Goal: Entertainment & Leisure: Consume media (video, audio)

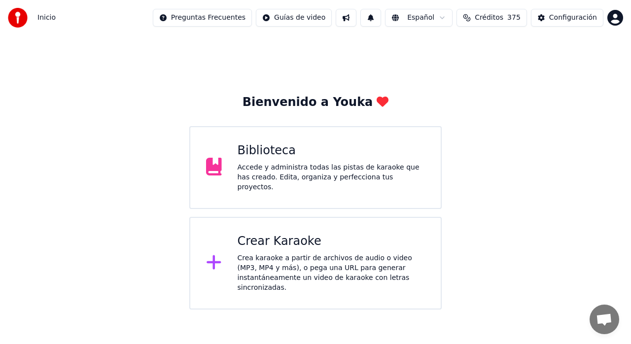
click at [241, 242] on div "Crear Karaoke" at bounding box center [332, 242] width 188 height 16
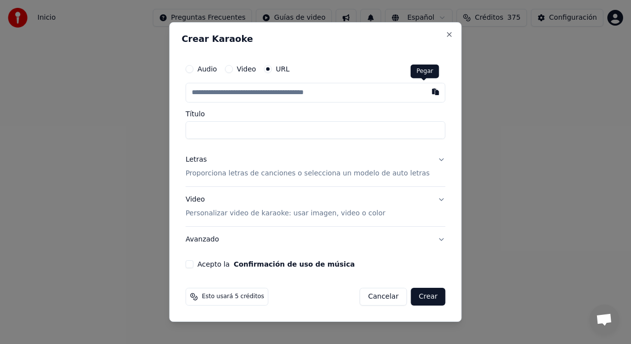
click at [426, 91] on button "button" at bounding box center [436, 92] width 20 height 18
type input "**********"
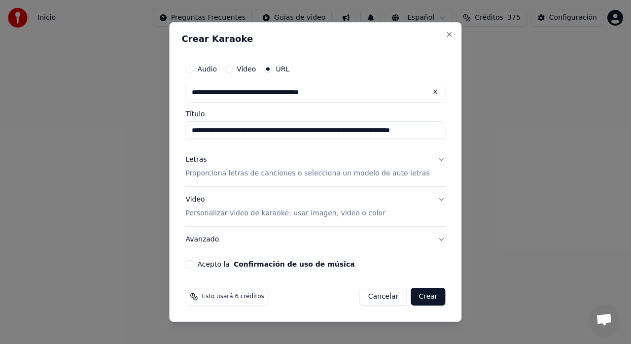
type input "**********"
click at [377, 170] on p "Proporciona letras de canciones o selecciona un modelo de auto letras" at bounding box center [307, 174] width 244 height 10
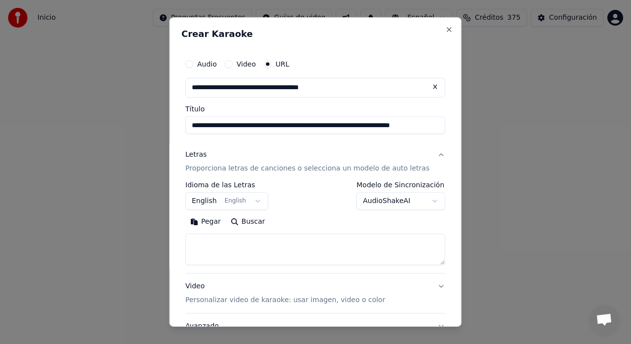
click at [242, 203] on body "**********" at bounding box center [315, 155] width 631 height 310
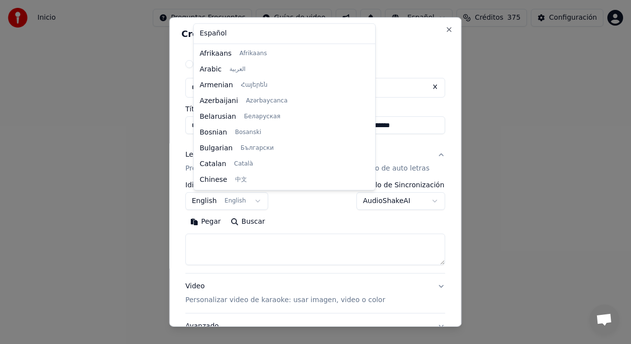
scroll to position [79, 0]
select select "**"
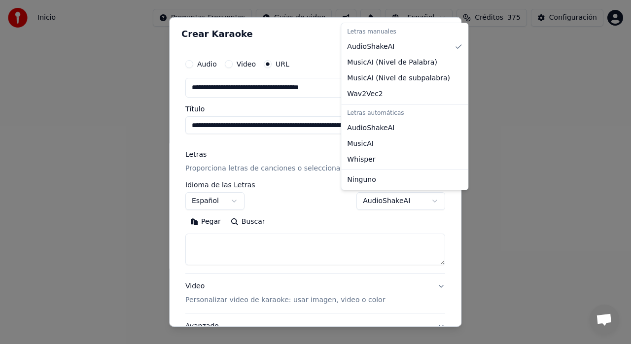
click at [408, 197] on body "**********" at bounding box center [315, 155] width 631 height 310
select select "**********"
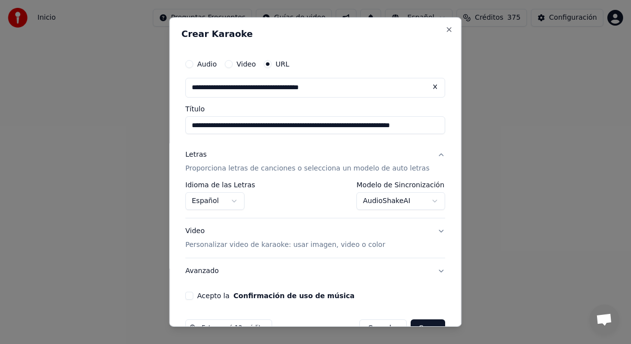
scroll to position [26, 0]
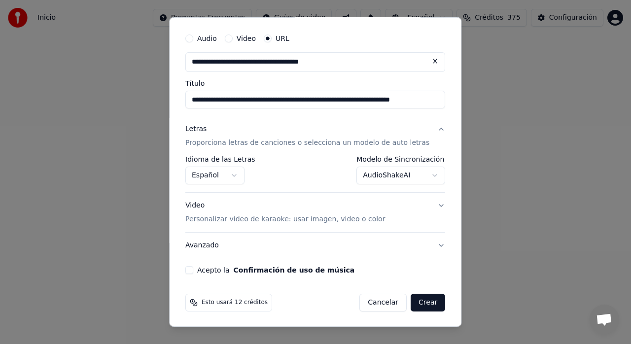
click at [328, 220] on p "Personalizar video de karaoke: usar imagen, video o color" at bounding box center [285, 219] width 200 height 10
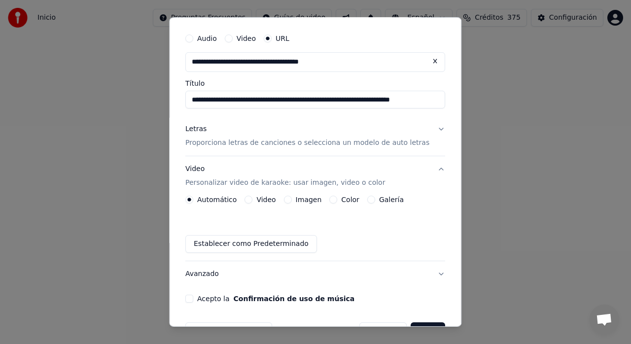
click at [307, 202] on label "Imagen" at bounding box center [309, 199] width 26 height 7
click at [292, 202] on button "Imagen" at bounding box center [288, 200] width 8 height 8
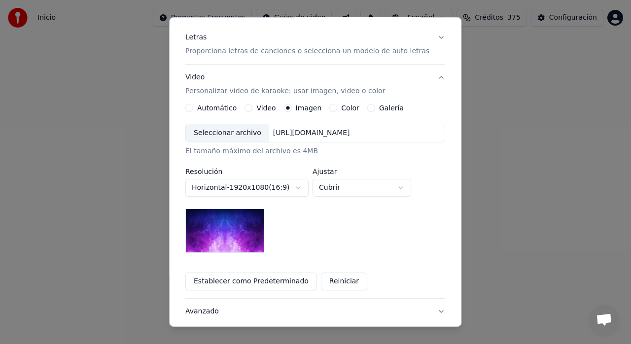
scroll to position [126, 0]
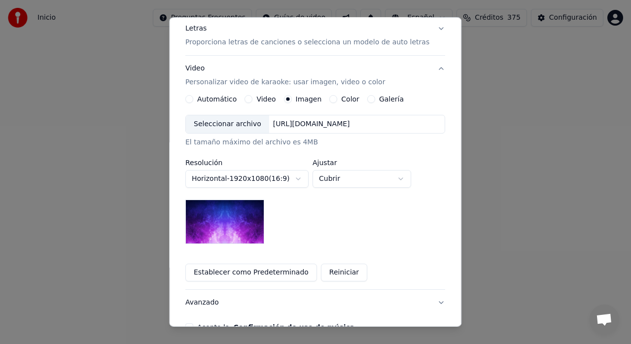
click at [243, 127] on div "Seleccionar archivo" at bounding box center [227, 124] width 83 height 18
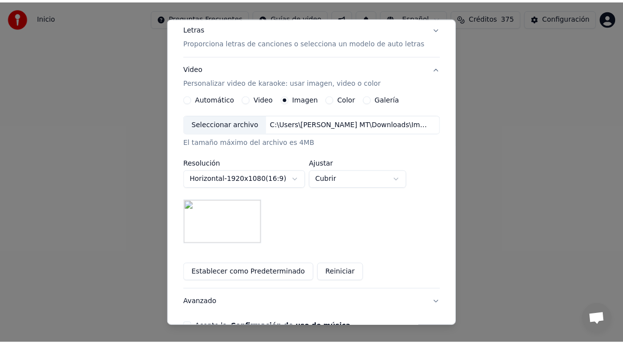
scroll to position [183, 0]
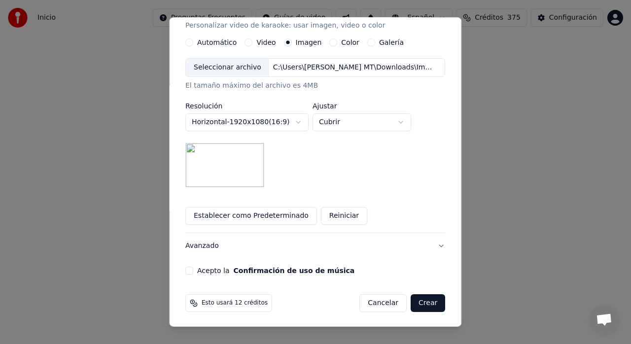
click at [193, 268] on button "Acepto la Confirmación de uso de música" at bounding box center [189, 271] width 8 height 8
click at [411, 305] on button "Crear" at bounding box center [428, 303] width 35 height 18
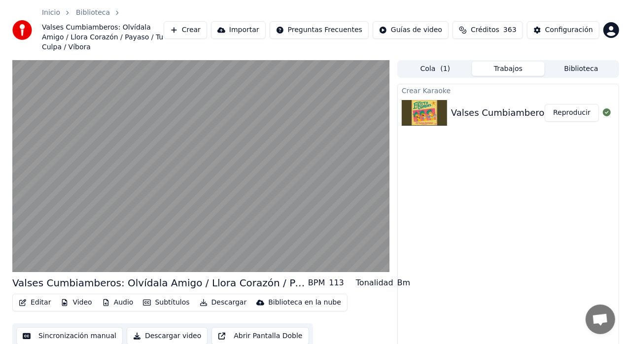
scroll to position [22, 0]
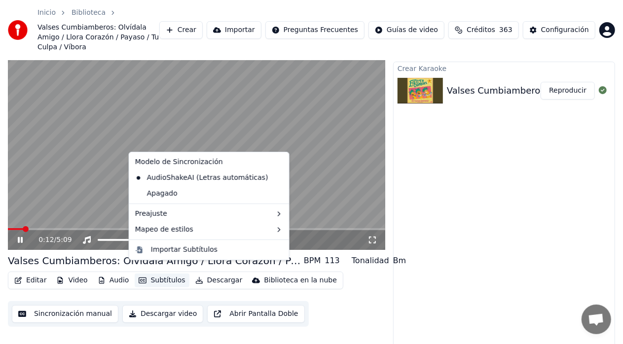
click at [159, 274] on button "Subtítulos" at bounding box center [162, 281] width 54 height 14
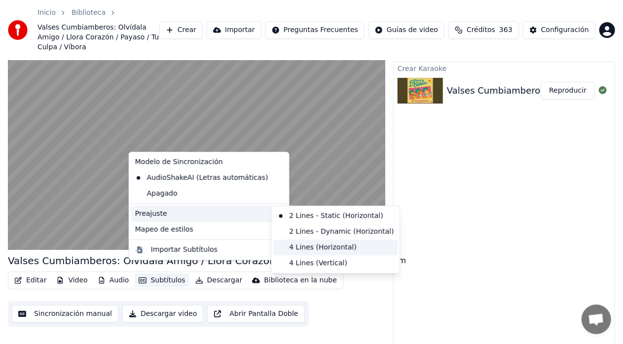
click at [298, 246] on div "4 Lines (Horizontal)" at bounding box center [335, 248] width 124 height 16
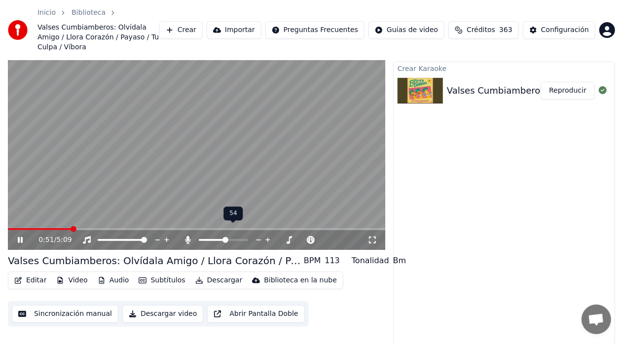
click at [225, 237] on span at bounding box center [225, 240] width 6 height 6
click at [18, 237] on icon at bounding box center [20, 240] width 5 height 6
click at [17, 217] on video at bounding box center [196, 144] width 377 height 212
click at [17, 228] on span at bounding box center [13, 229] width 10 height 2
click at [19, 237] on icon at bounding box center [20, 240] width 5 height 6
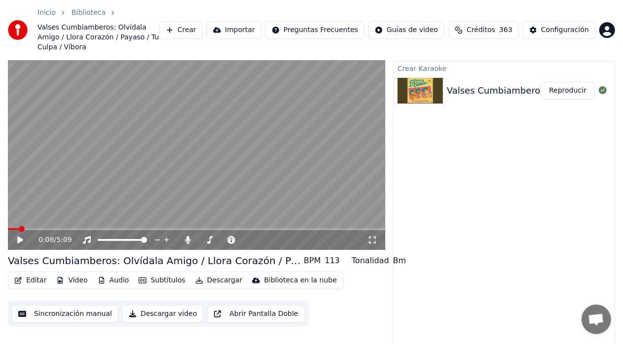
click at [19, 237] on icon at bounding box center [20, 240] width 6 height 7
click at [44, 228] on span at bounding box center [196, 229] width 377 height 2
click at [57, 230] on div "0:31 / 5:09" at bounding box center [196, 240] width 377 height 20
click at [59, 228] on span at bounding box center [196, 229] width 377 height 2
click at [190, 217] on video at bounding box center [196, 144] width 377 height 212
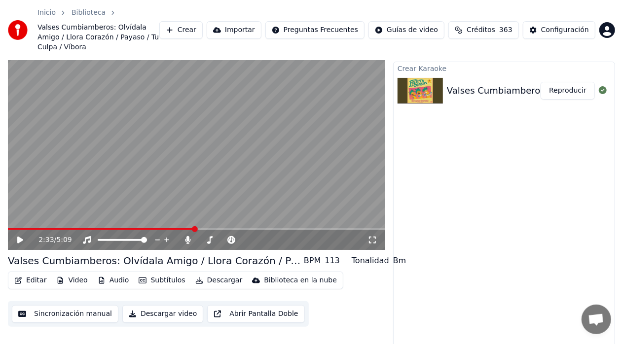
click at [194, 228] on span at bounding box center [101, 229] width 187 height 2
click at [200, 166] on video at bounding box center [196, 144] width 377 height 212
click at [205, 228] on span at bounding box center [106, 229] width 197 height 2
click at [240, 139] on video at bounding box center [196, 144] width 377 height 212
click at [238, 218] on video at bounding box center [196, 144] width 377 height 212
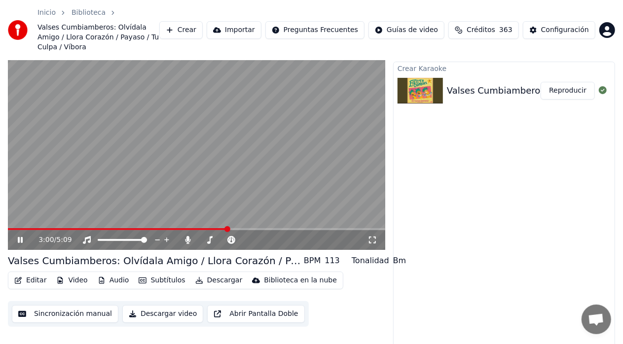
click at [228, 228] on span at bounding box center [118, 229] width 220 height 2
click at [116, 239] on span at bounding box center [107, 240] width 19 height 2
click at [109, 237] on span at bounding box center [110, 240] width 6 height 6
click at [107, 237] on span at bounding box center [109, 240] width 6 height 6
click at [104, 237] on span at bounding box center [106, 240] width 6 height 6
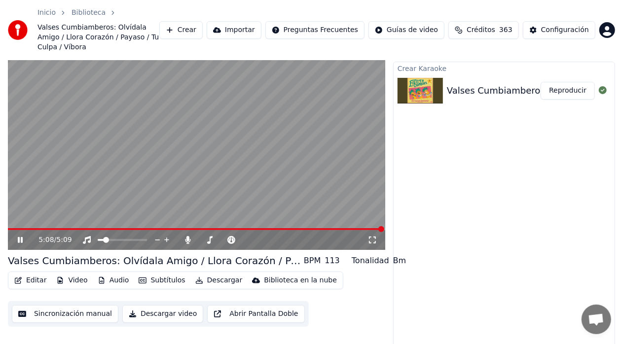
click at [32, 274] on button "Editar" at bounding box center [30, 281] width 40 height 14
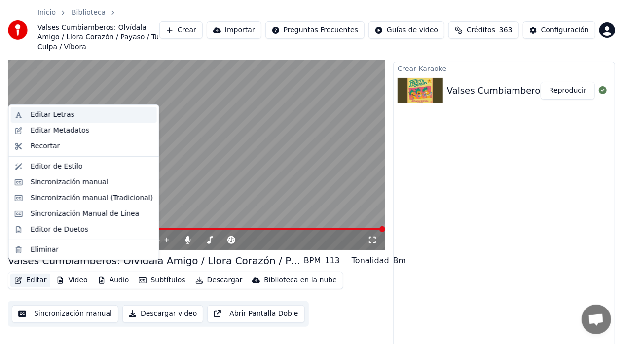
click at [53, 111] on div "Editar Letras" at bounding box center [53, 115] width 44 height 10
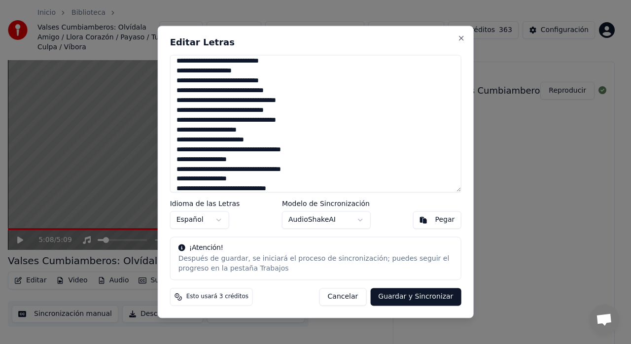
scroll to position [210, 0]
click at [217, 113] on textarea at bounding box center [315, 124] width 291 height 138
click at [218, 93] on textarea at bounding box center [315, 124] width 291 height 138
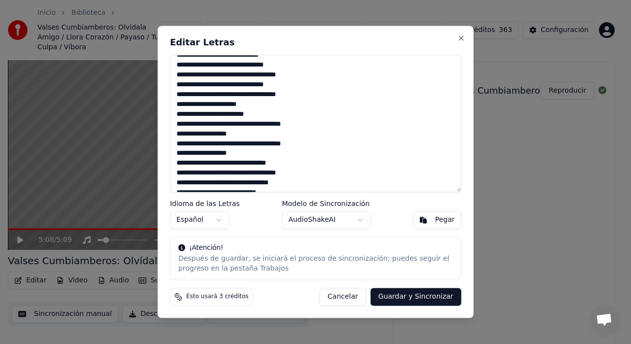
scroll to position [238, 0]
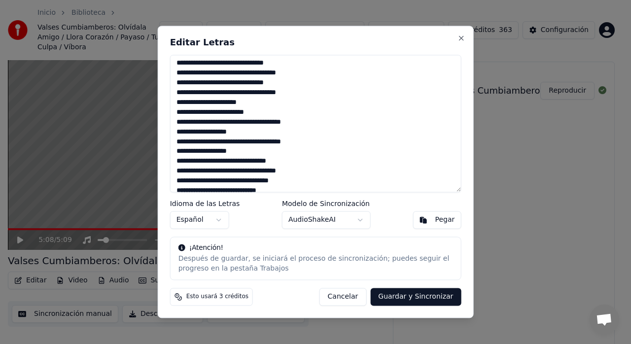
click at [178, 115] on textarea at bounding box center [315, 124] width 291 height 138
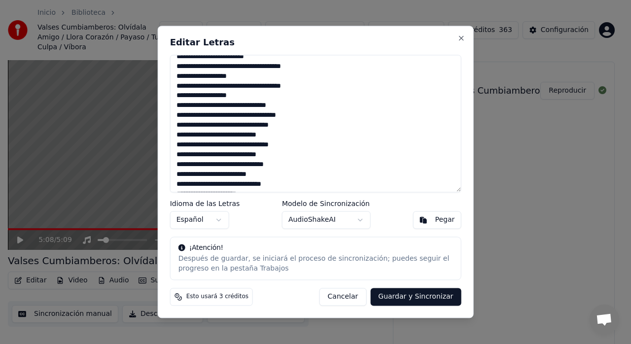
scroll to position [299, 0]
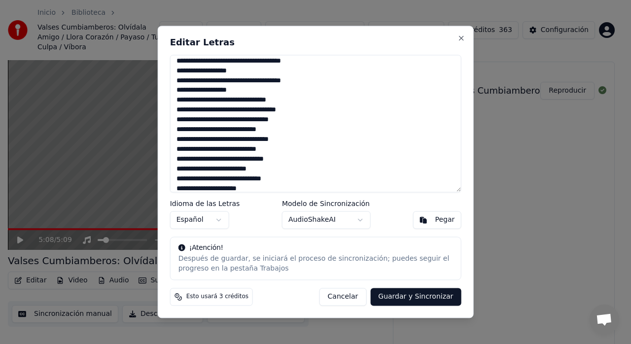
click at [193, 114] on textarea at bounding box center [315, 124] width 291 height 138
click at [291, 99] on textarea at bounding box center [315, 124] width 291 height 138
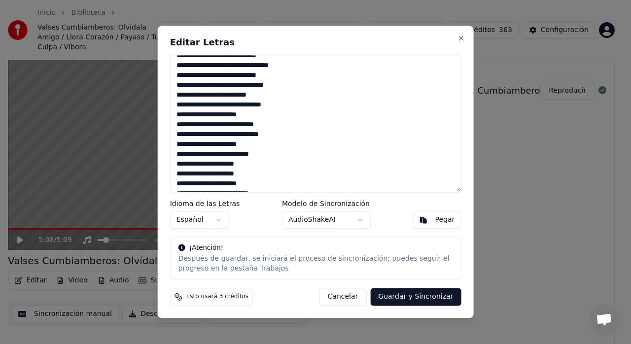
scroll to position [375, 0]
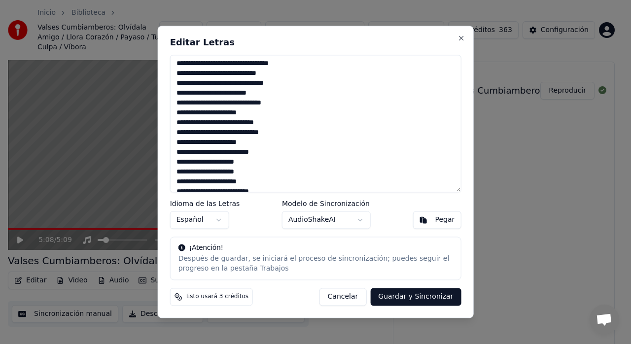
click at [180, 110] on textarea at bounding box center [315, 124] width 291 height 138
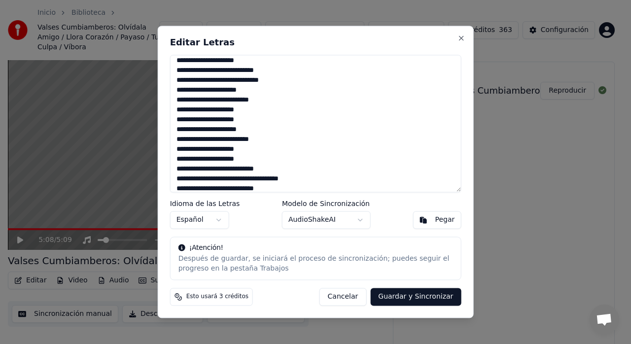
click at [180, 62] on textarea at bounding box center [315, 124] width 291 height 138
click at [268, 102] on textarea at bounding box center [315, 124] width 291 height 138
click at [243, 103] on textarea at bounding box center [315, 124] width 291 height 138
click at [242, 140] on textarea at bounding box center [315, 124] width 291 height 138
click at [274, 142] on textarea at bounding box center [315, 124] width 291 height 138
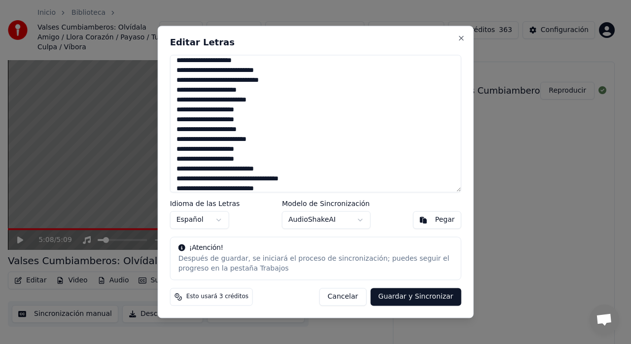
click at [179, 140] on textarea at bounding box center [315, 124] width 291 height 138
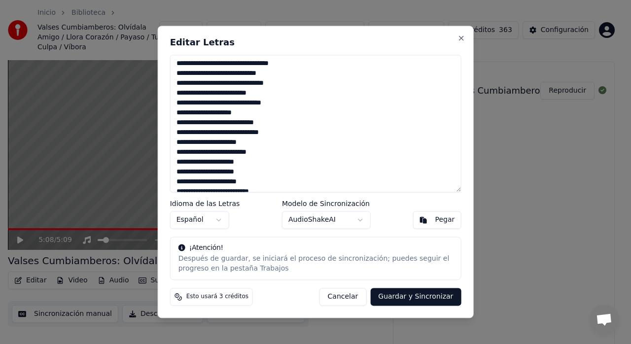
scroll to position [379, 0]
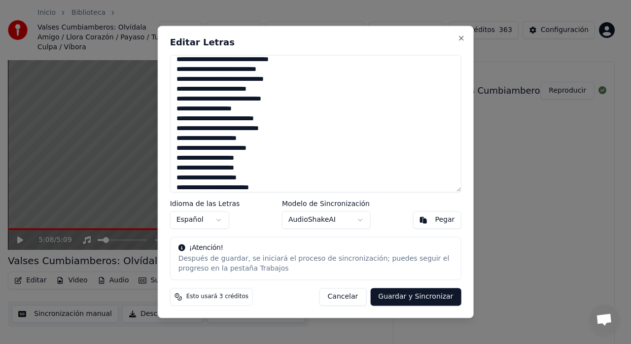
click at [182, 102] on textarea at bounding box center [315, 124] width 291 height 138
click at [184, 101] on textarea at bounding box center [315, 124] width 291 height 138
click at [265, 93] on textarea at bounding box center [315, 124] width 291 height 138
drag, startPoint x: 460, startPoint y: 136, endPoint x: 457, endPoint y: 141, distance: 5.7
click at [457, 141] on textarea at bounding box center [315, 124] width 291 height 138
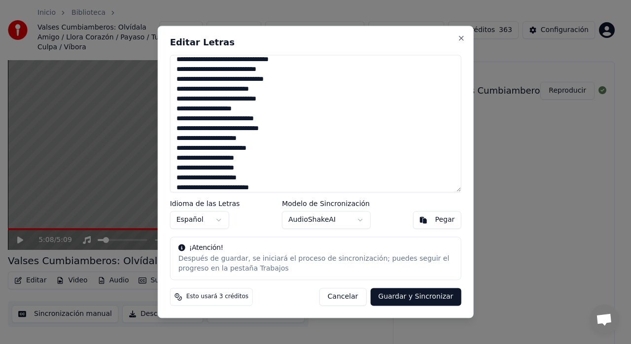
click at [181, 148] on textarea at bounding box center [315, 124] width 291 height 138
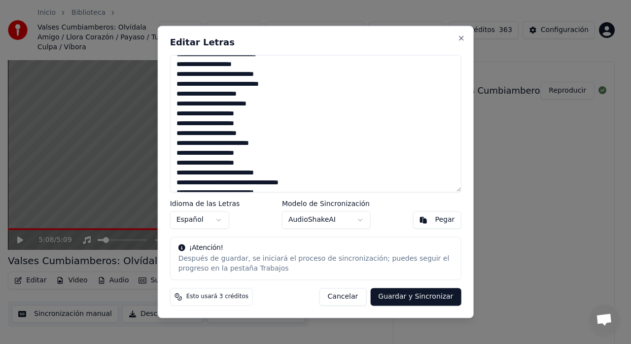
scroll to position [425, 0]
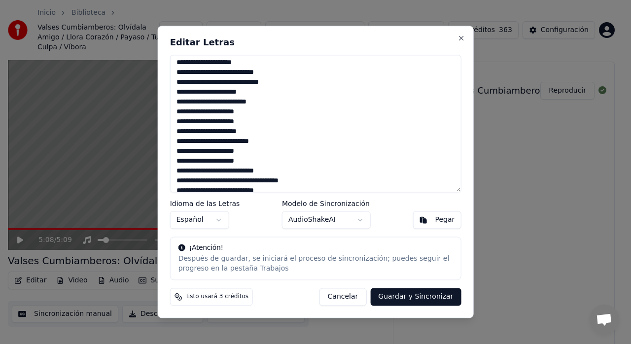
click at [183, 142] on textarea at bounding box center [315, 124] width 291 height 138
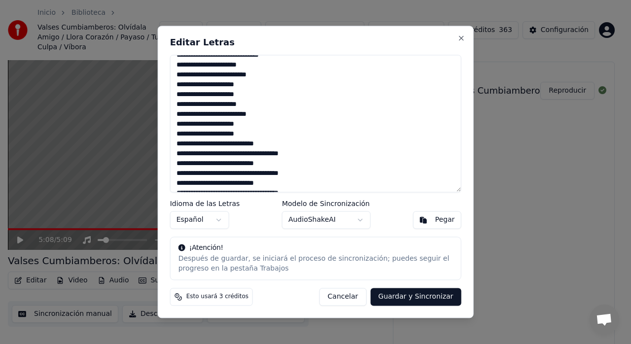
scroll to position [461, 0]
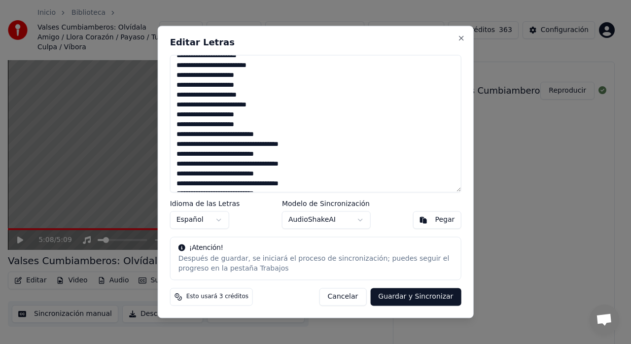
click at [200, 117] on textarea at bounding box center [315, 124] width 291 height 138
click at [198, 117] on textarea at bounding box center [315, 124] width 291 height 138
click at [197, 76] on textarea at bounding box center [315, 124] width 291 height 138
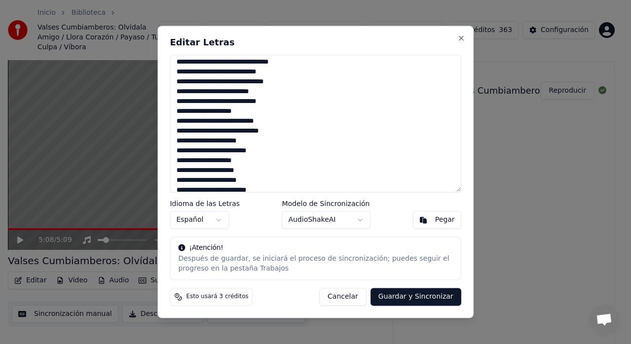
scroll to position [391, 0]
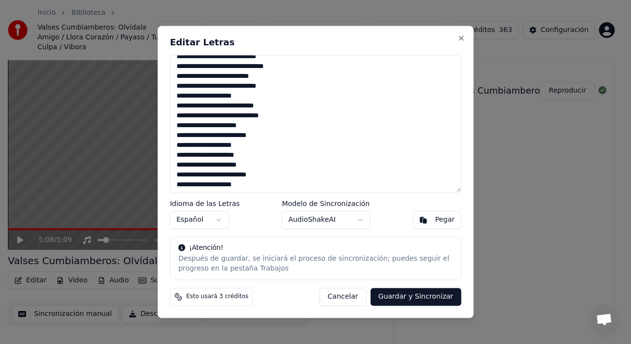
type textarea "**********"
click at [402, 300] on button "Guardar y Sincronizar" at bounding box center [415, 297] width 91 height 18
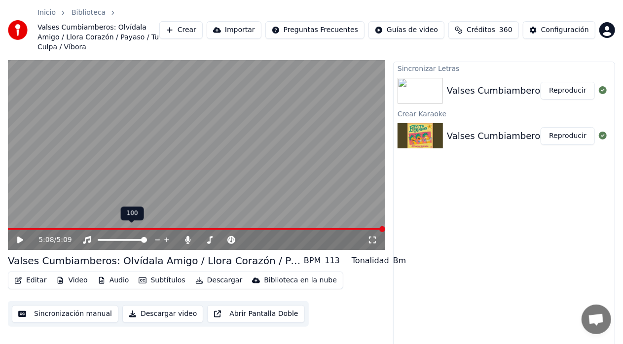
click at [147, 237] on span at bounding box center [144, 240] width 6 height 6
click at [567, 86] on button "Reproducir" at bounding box center [567, 91] width 54 height 18
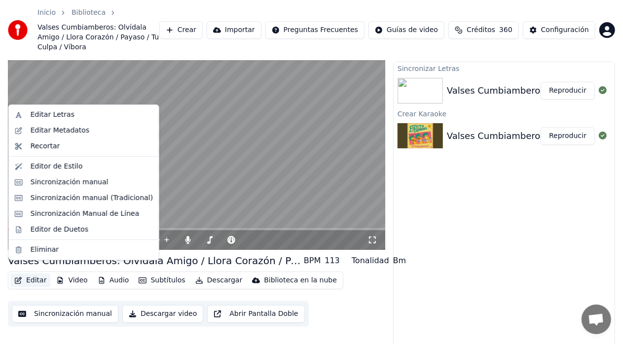
click at [25, 274] on button "Editar" at bounding box center [30, 281] width 40 height 14
click at [62, 133] on div "Editar Metadatos" at bounding box center [60, 131] width 59 height 10
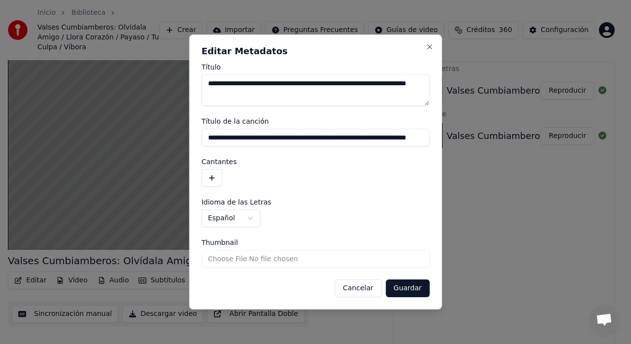
click at [324, 136] on input "**********" at bounding box center [316, 138] width 228 height 18
drag, startPoint x: 288, startPoint y: 96, endPoint x: 161, endPoint y: 80, distance: 128.6
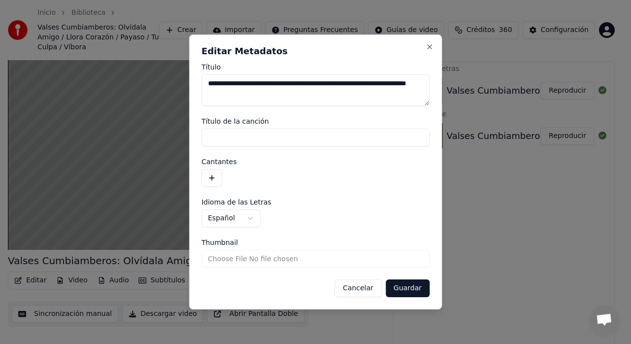
click at [161, 80] on body "**********" at bounding box center [311, 150] width 623 height 344
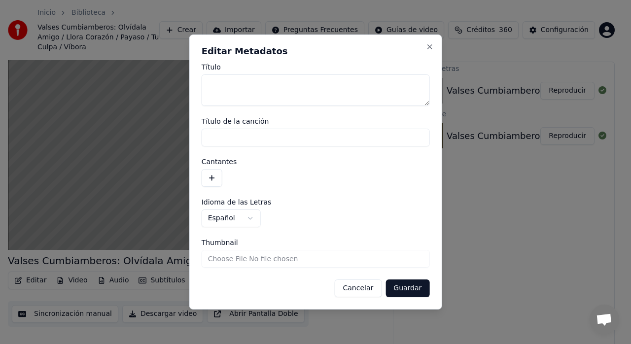
click at [398, 284] on button "Guardar" at bounding box center [407, 288] width 44 height 18
type textarea "*******"
click at [399, 287] on button "Guardar" at bounding box center [407, 288] width 44 height 18
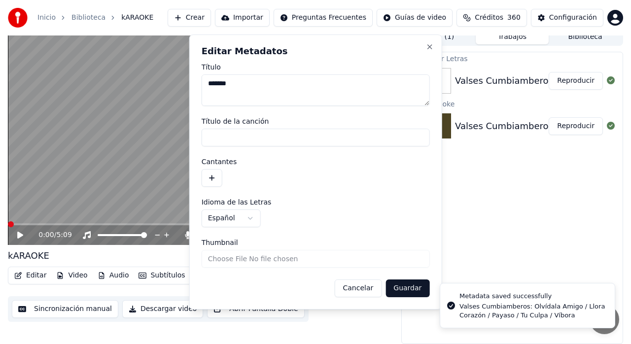
scroll to position [7, 0]
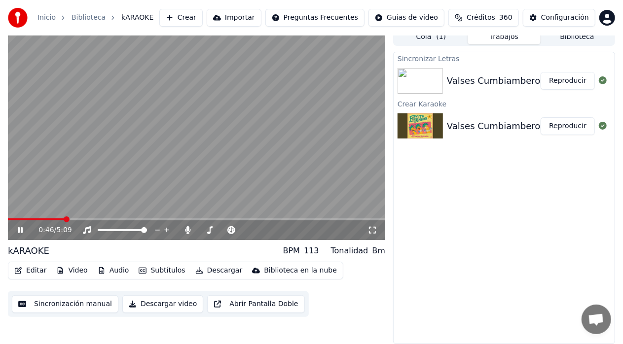
click at [580, 77] on button "Reproducir" at bounding box center [567, 81] width 54 height 18
click at [120, 229] on span at bounding box center [109, 230] width 23 height 2
click at [199, 230] on span at bounding box center [202, 230] width 6 height 6
click at [147, 233] on span at bounding box center [144, 230] width 6 height 6
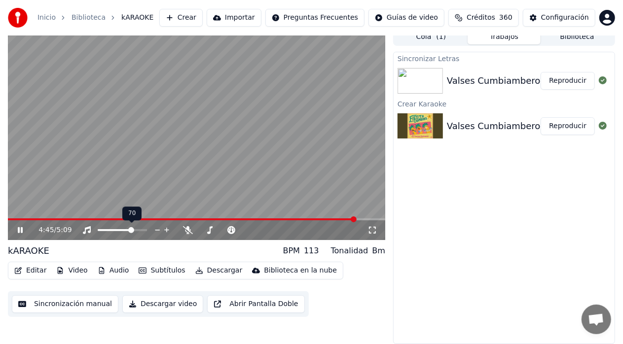
click at [132, 230] on span at bounding box center [115, 230] width 35 height 2
click at [24, 227] on icon at bounding box center [27, 230] width 23 height 8
click at [159, 307] on button "Descargar video" at bounding box center [162, 304] width 81 height 18
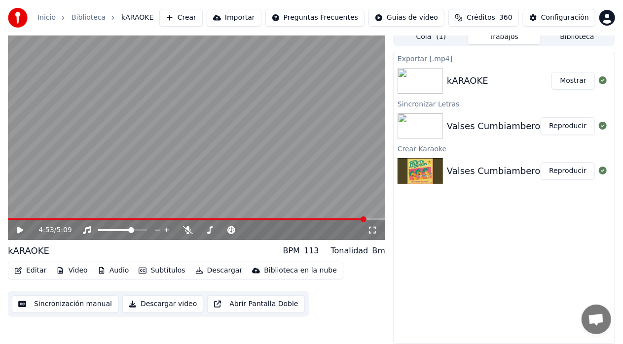
click at [567, 86] on button "Mostrar" at bounding box center [572, 81] width 43 height 18
click at [203, 18] on button "Crear" at bounding box center [180, 18] width 43 height 18
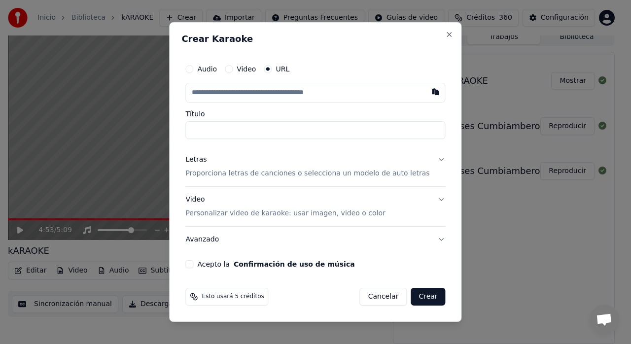
click at [426, 91] on button "button" at bounding box center [436, 92] width 20 height 18
type input "**********"
click at [408, 173] on p "Proporciona letras de canciones o selecciona un modelo de auto letras" at bounding box center [307, 174] width 244 height 10
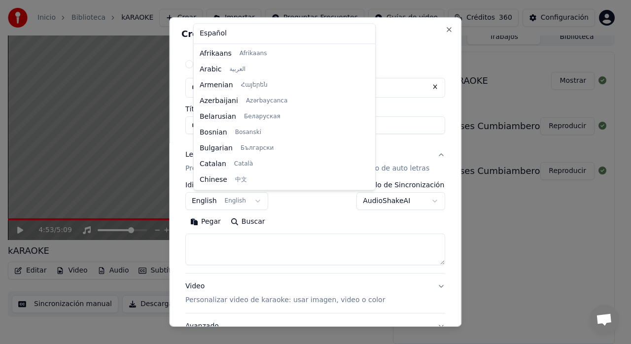
click at [261, 200] on body "**********" at bounding box center [311, 165] width 623 height 344
select select "**"
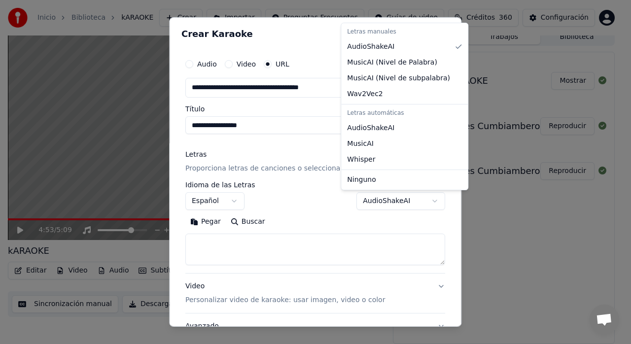
click at [397, 204] on body "**********" at bounding box center [311, 165] width 623 height 344
select select "**********"
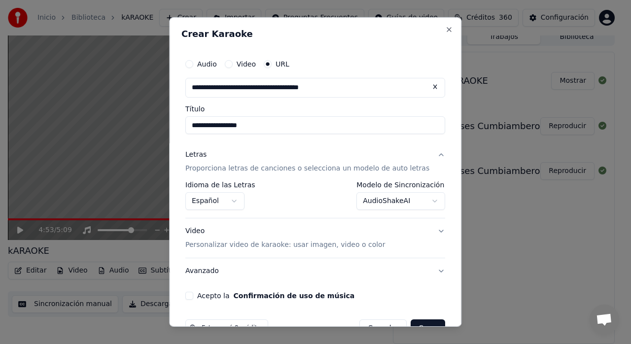
scroll to position [26, 0]
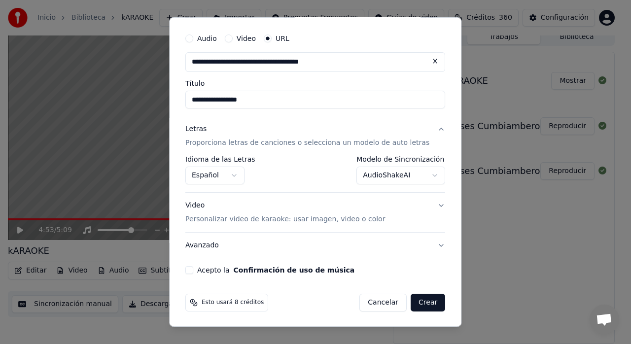
click at [360, 215] on p "Personalizar video de karaoke: usar imagen, video o color" at bounding box center [285, 219] width 200 height 10
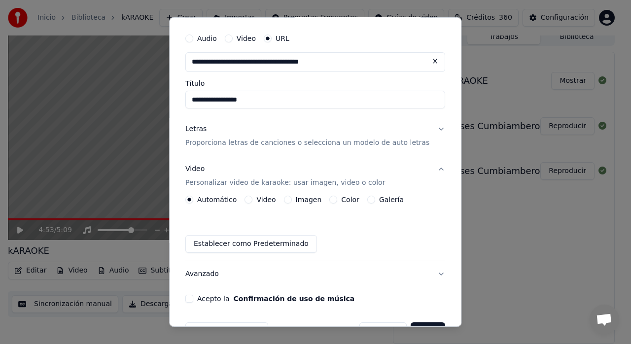
click at [385, 200] on label "Galería" at bounding box center [391, 199] width 25 height 7
click at [375, 200] on button "Galería" at bounding box center [371, 200] width 8 height 8
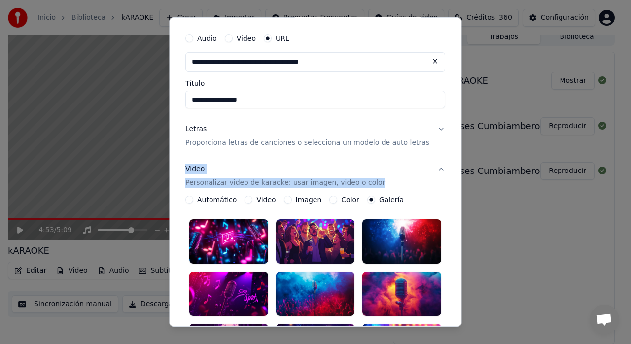
drag, startPoint x: 453, startPoint y: 143, endPoint x: 448, endPoint y: 163, distance: 20.4
click at [448, 163] on div "**********" at bounding box center [315, 172] width 292 height 310
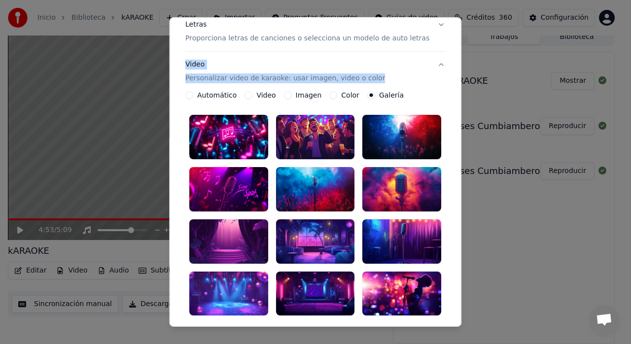
scroll to position [140, 0]
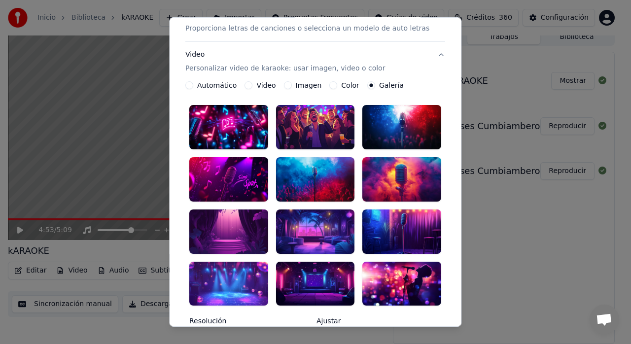
click at [385, 125] on div at bounding box center [402, 127] width 79 height 44
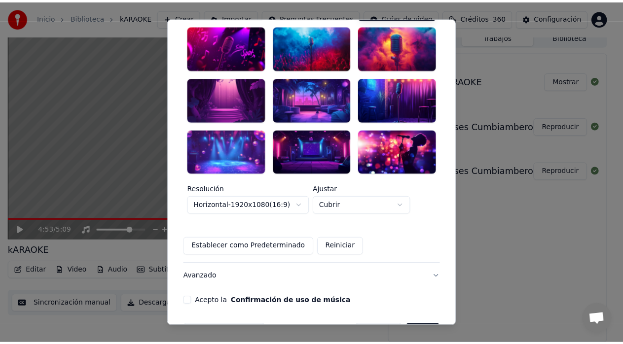
scroll to position [285, 0]
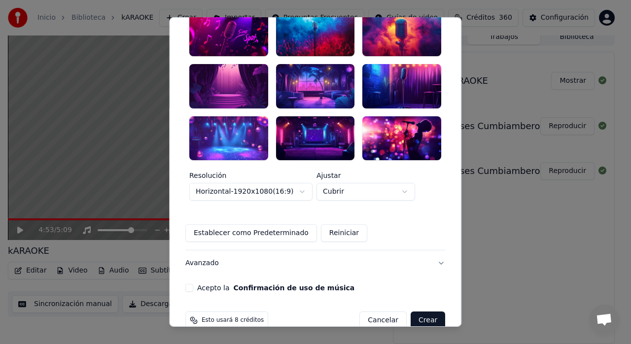
click at [193, 284] on button "Acepto la Confirmación de uso de música" at bounding box center [189, 288] width 8 height 8
click at [411, 312] on button "Crear" at bounding box center [428, 321] width 35 height 18
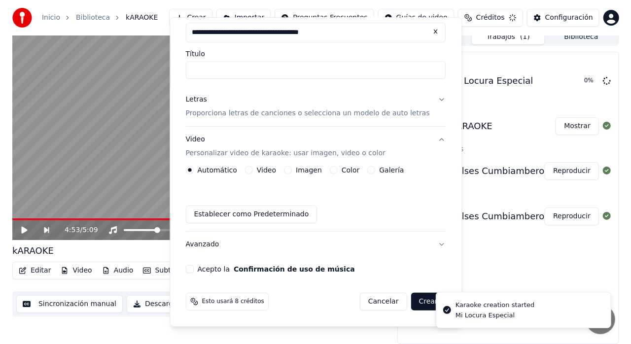
scroll to position [54, 0]
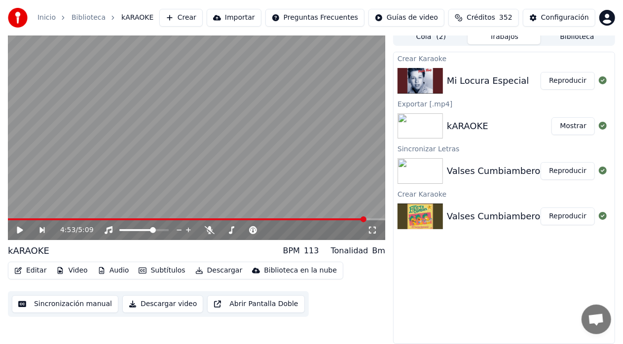
click at [553, 91] on div "Mi Locura Especial Reproducir" at bounding box center [503, 81] width 221 height 34
click at [561, 79] on button "Reproducir" at bounding box center [567, 81] width 54 height 18
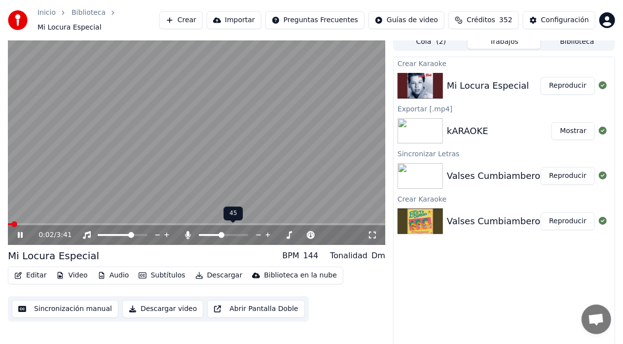
click at [221, 232] on span at bounding box center [221, 235] width 6 height 6
click at [133, 232] on span at bounding box center [132, 235] width 6 height 6
click at [248, 233] on span at bounding box center [245, 235] width 6 height 6
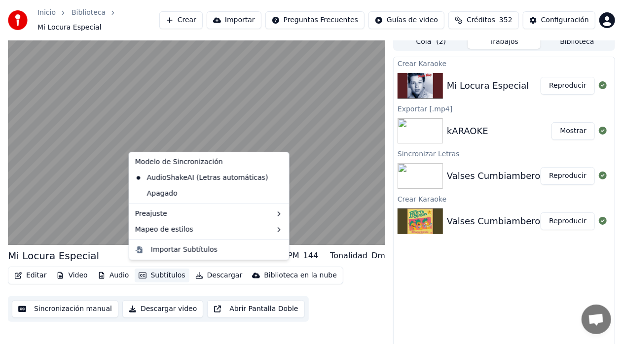
click at [167, 270] on button "Subtítulos" at bounding box center [162, 276] width 54 height 14
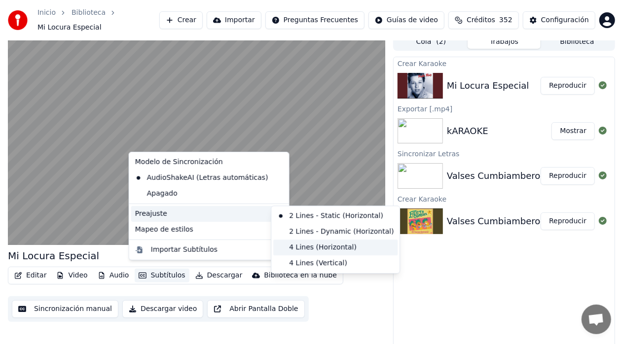
click at [310, 242] on div "4 Lines (Horizontal)" at bounding box center [335, 248] width 124 height 16
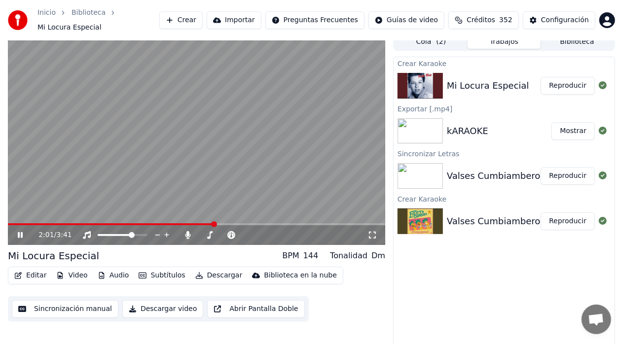
click at [214, 223] on span at bounding box center [111, 224] width 207 height 2
click at [22, 231] on icon at bounding box center [27, 235] width 23 height 8
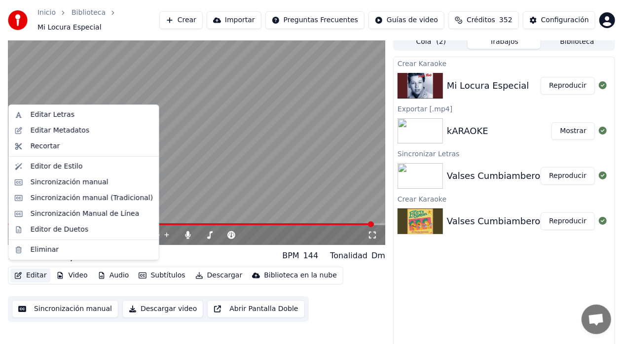
click at [29, 270] on button "Editar" at bounding box center [30, 276] width 40 height 14
click at [65, 118] on div "Editar Letras" at bounding box center [53, 115] width 44 height 10
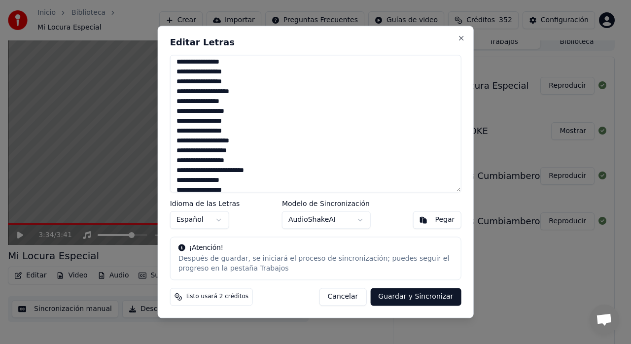
scroll to position [112, 0]
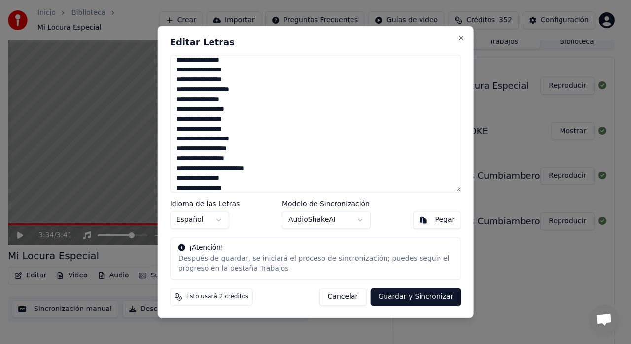
click at [234, 111] on textarea "**********" at bounding box center [315, 124] width 291 height 138
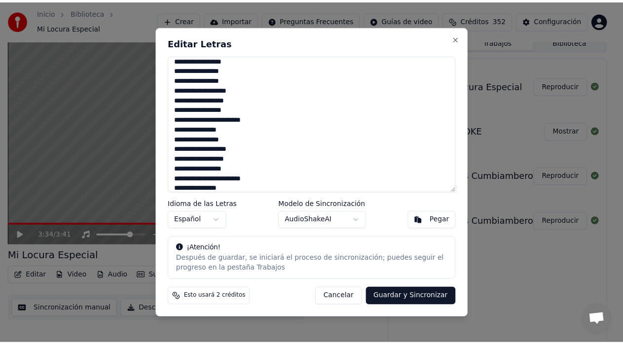
scroll to position [167, 0]
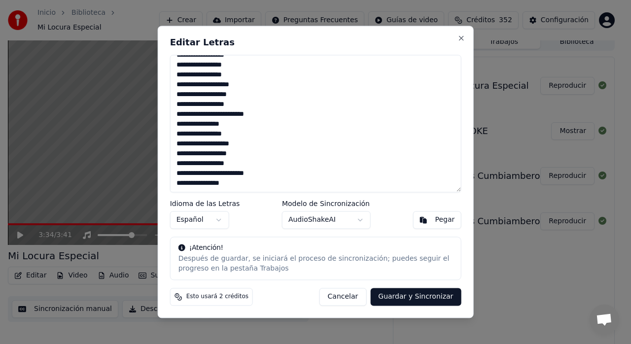
type textarea "**********"
click at [411, 295] on button "Guardar y Sincronizar" at bounding box center [415, 297] width 91 height 18
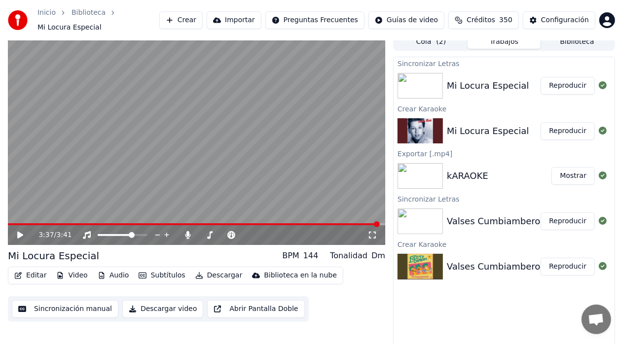
click at [560, 85] on button "Reproducir" at bounding box center [567, 86] width 54 height 18
click at [63, 225] on div "0:48 / 3:41" at bounding box center [196, 235] width 377 height 20
click at [64, 223] on span at bounding box center [36, 224] width 56 height 2
click at [246, 223] on span at bounding box center [136, 224] width 256 height 2
click at [238, 223] on span at bounding box center [123, 224] width 230 height 2
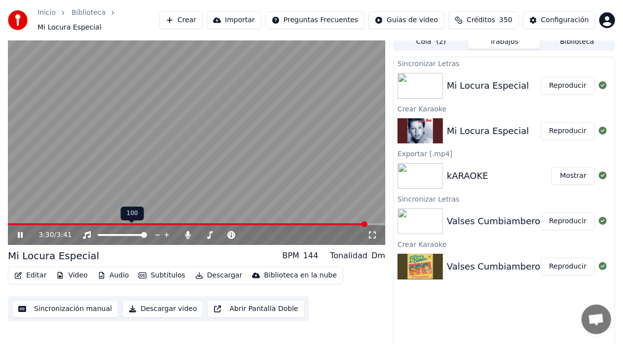
click at [147, 232] on span at bounding box center [144, 235] width 6 height 6
click at [207, 234] on span at bounding box center [203, 235] width 8 height 2
click at [199, 232] on span at bounding box center [202, 235] width 6 height 6
click at [158, 306] on button "Descargar video" at bounding box center [162, 309] width 81 height 18
